Goal: Task Accomplishment & Management: Use online tool/utility

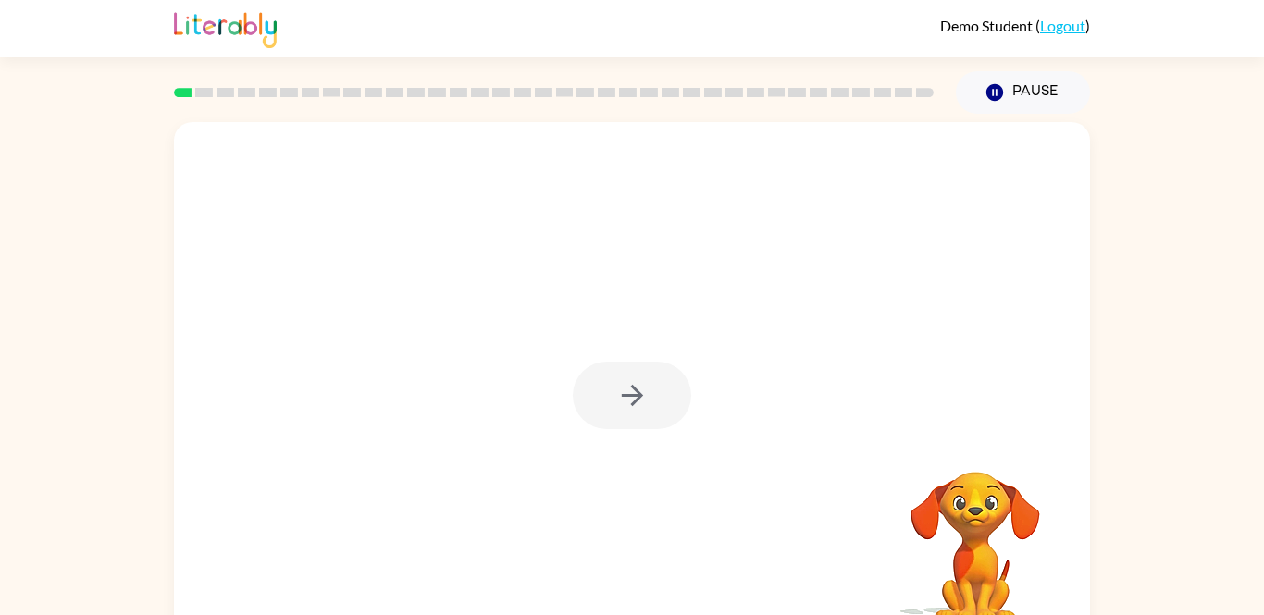
click at [655, 401] on div at bounding box center [632, 396] width 118 height 68
click at [640, 394] on icon "button" at bounding box center [631, 395] width 21 height 21
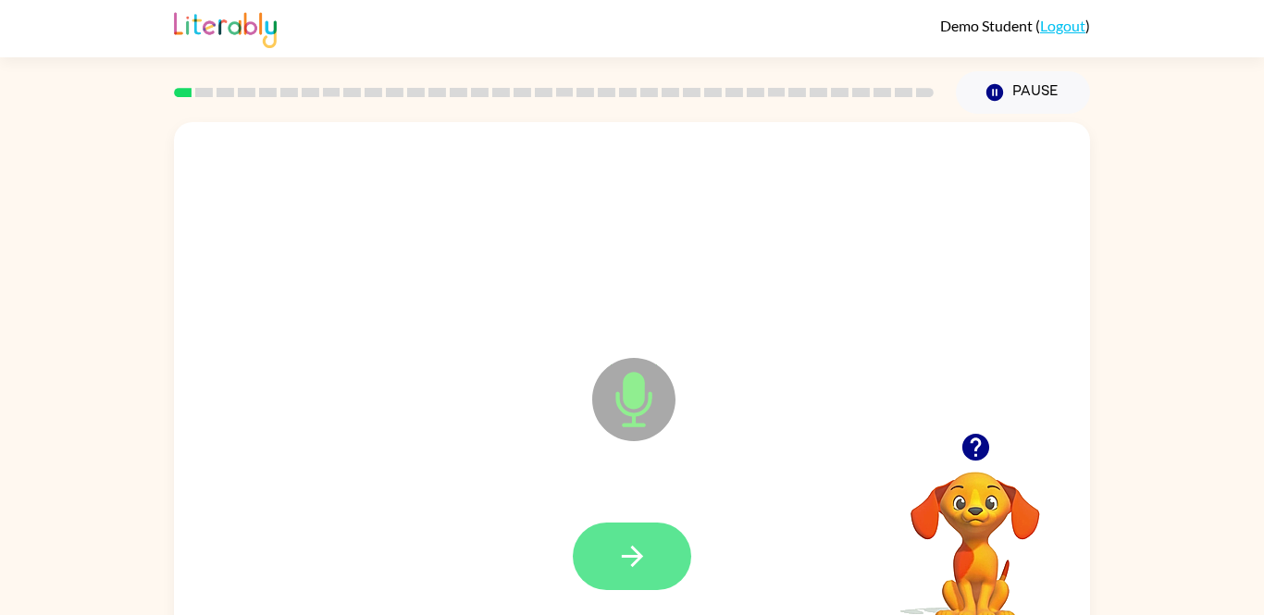
click at [667, 571] on button "button" at bounding box center [632, 557] width 118 height 68
click at [611, 551] on button "button" at bounding box center [632, 557] width 118 height 68
click at [652, 551] on button "button" at bounding box center [632, 557] width 118 height 68
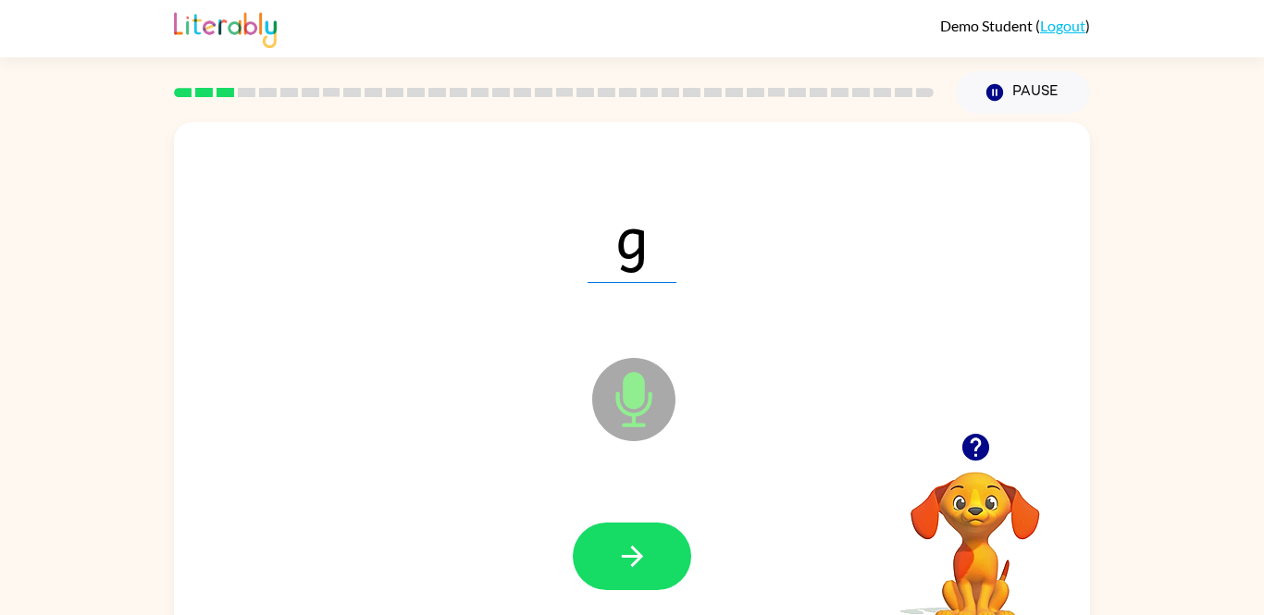
click at [652, 551] on button "button" at bounding box center [632, 557] width 118 height 68
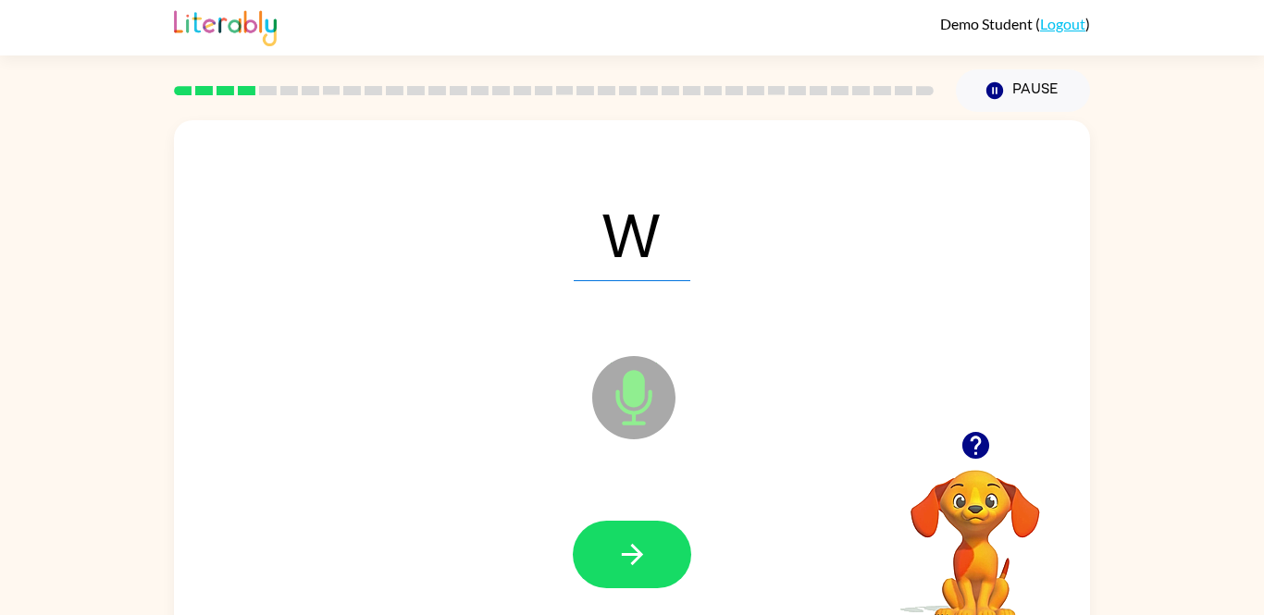
scroll to position [4, 0]
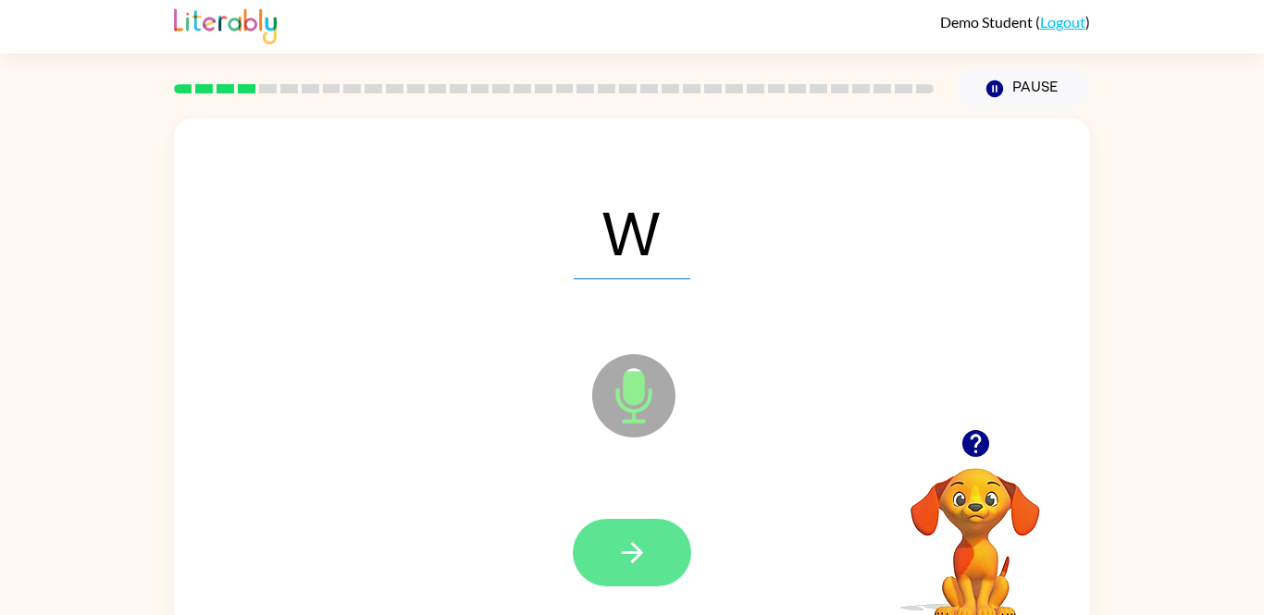
click at [577, 537] on button "button" at bounding box center [632, 553] width 118 height 68
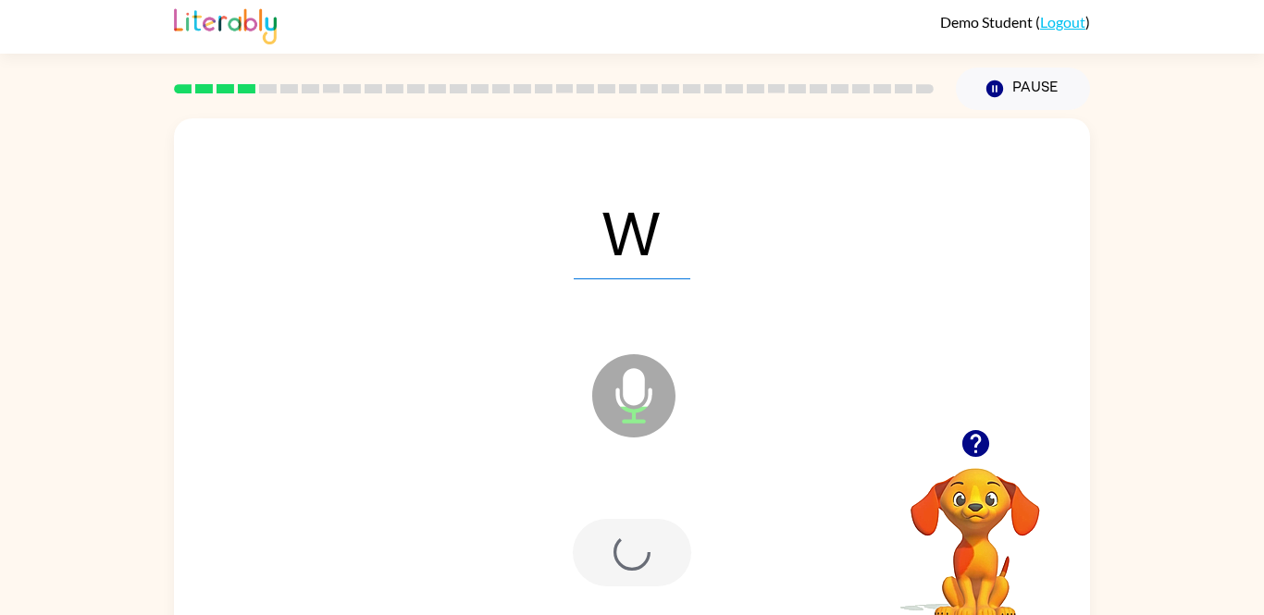
click at [602, 553] on div at bounding box center [632, 553] width 118 height 68
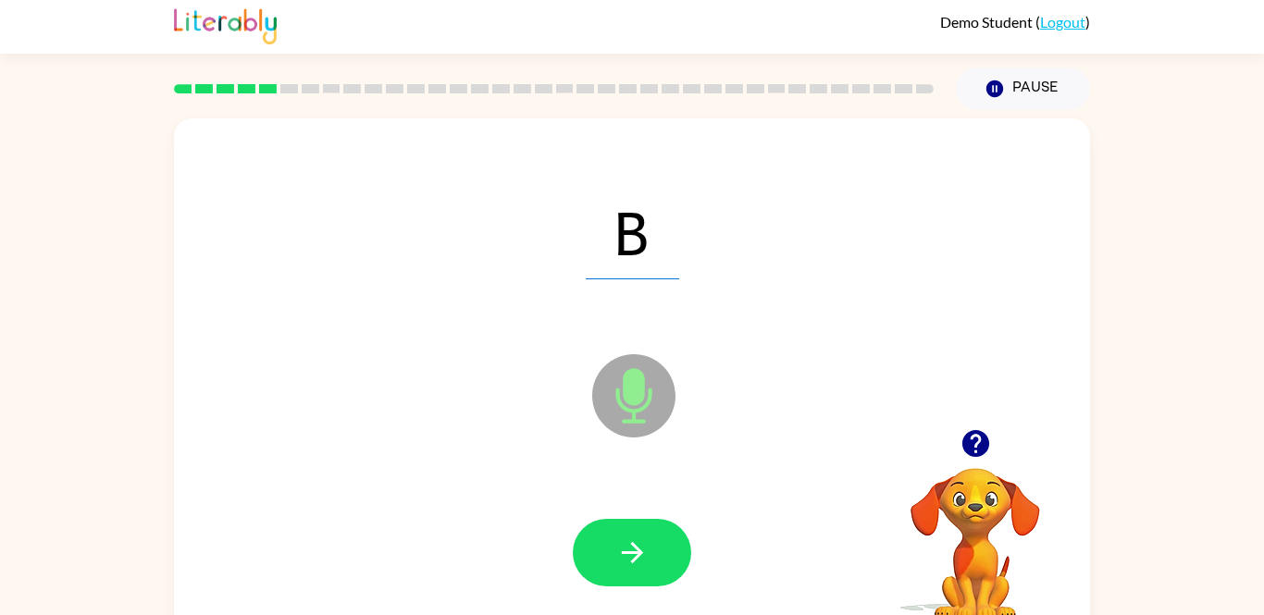
click at [614, 551] on button "button" at bounding box center [632, 553] width 118 height 68
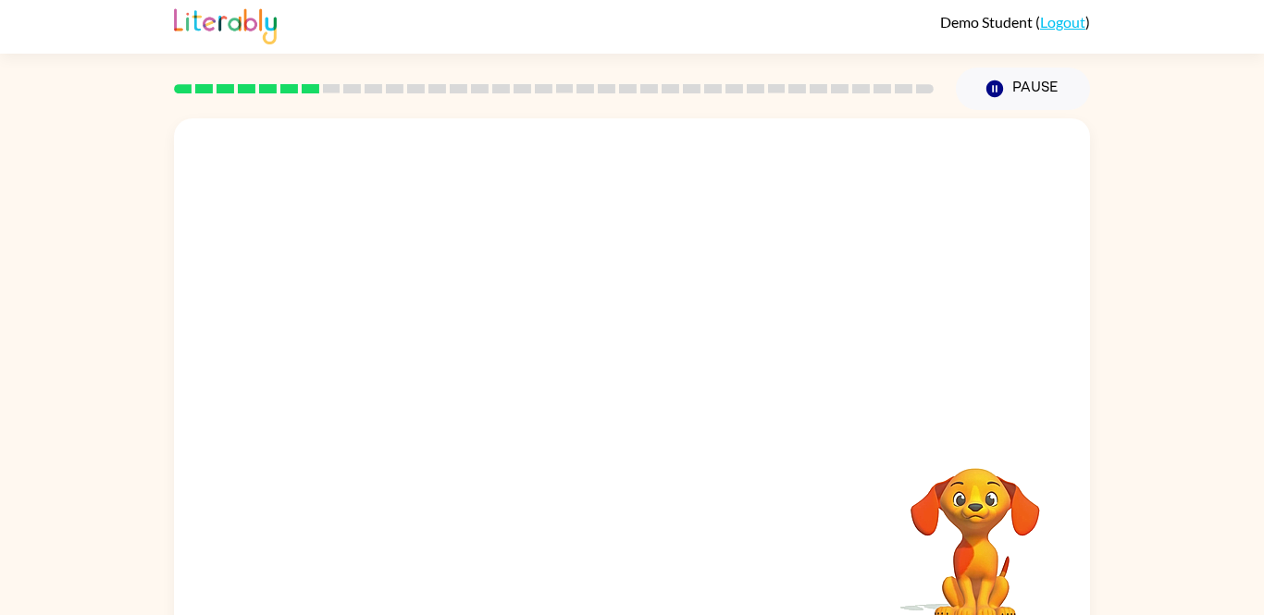
scroll to position [35, 0]
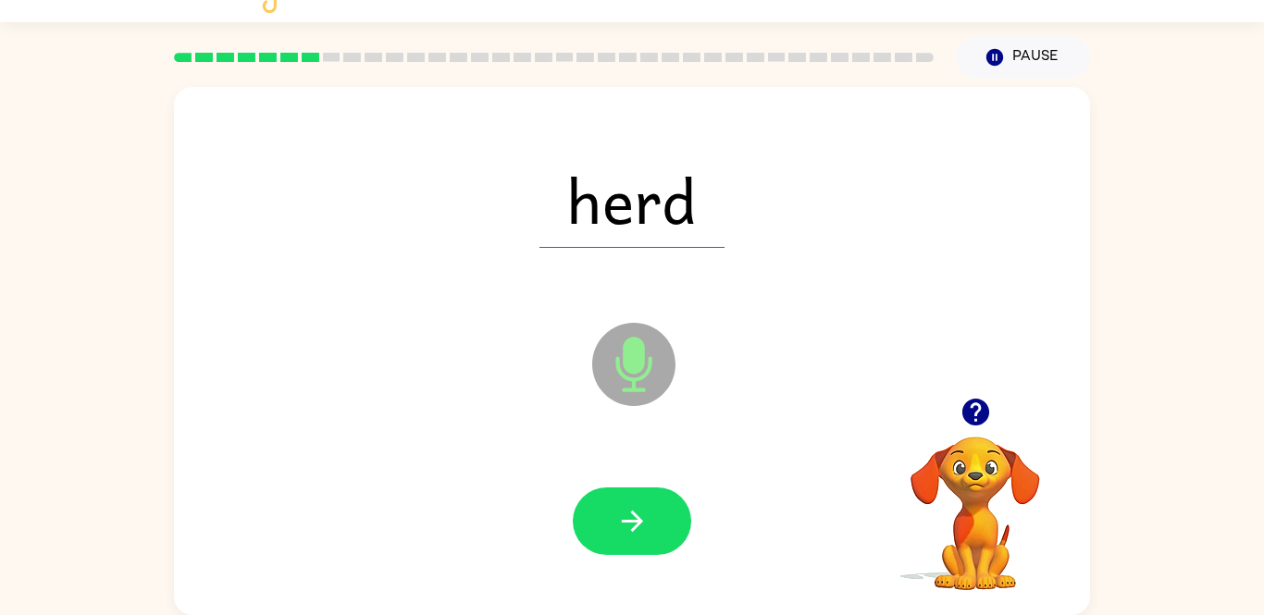
click at [620, 568] on div at bounding box center [631, 522] width 879 height 152
click at [662, 532] on button "button" at bounding box center [632, 522] width 118 height 68
